Goal: Communication & Community: Answer question/provide support

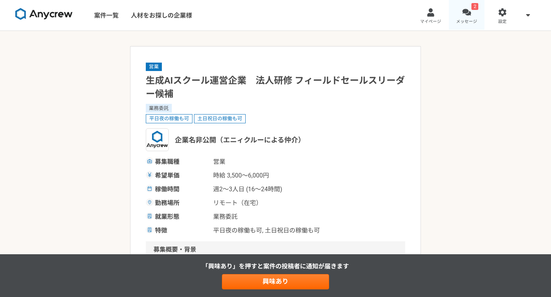
click at [465, 18] on link "2 メッセージ" at bounding box center [467, 15] width 36 height 31
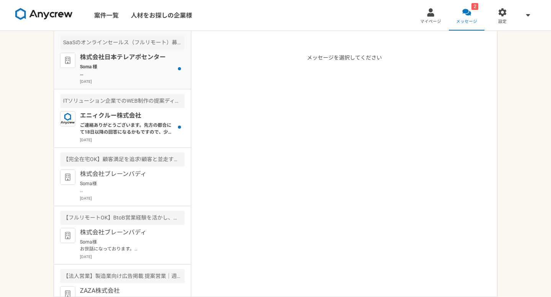
click at [132, 68] on p "Soma 様 お世話になっております。 ご対応いただきありがとうございます。 面談はtimerexよりお送りしておりますGoogle meetのURLからご入…" at bounding box center [127, 70] width 94 height 14
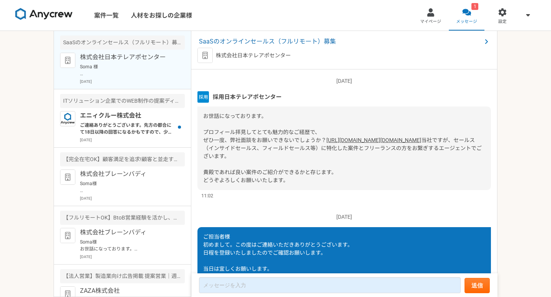
scroll to position [161, 0]
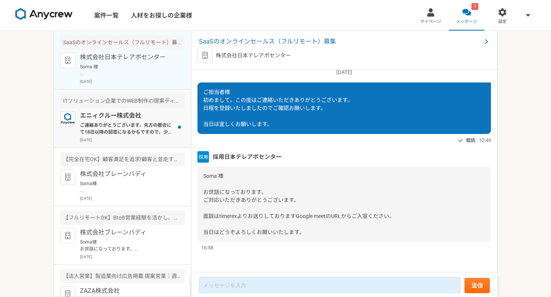
click at [136, 138] on p "[DATE]" at bounding box center [132, 140] width 105 height 6
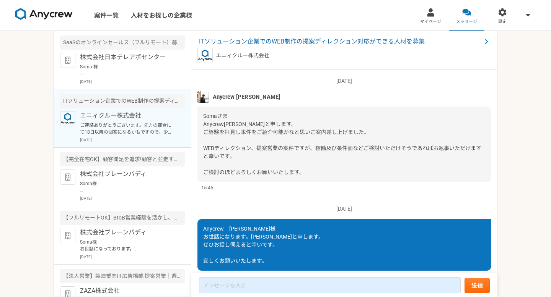
scroll to position [805, 0]
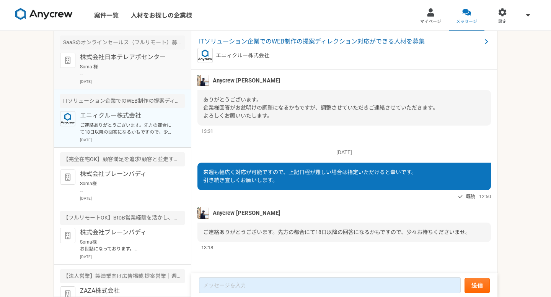
click at [134, 80] on p "[DATE]" at bounding box center [132, 82] width 105 height 6
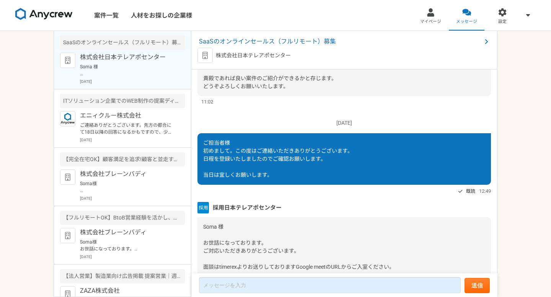
scroll to position [161, 0]
